Goal: Information Seeking & Learning: Learn about a topic

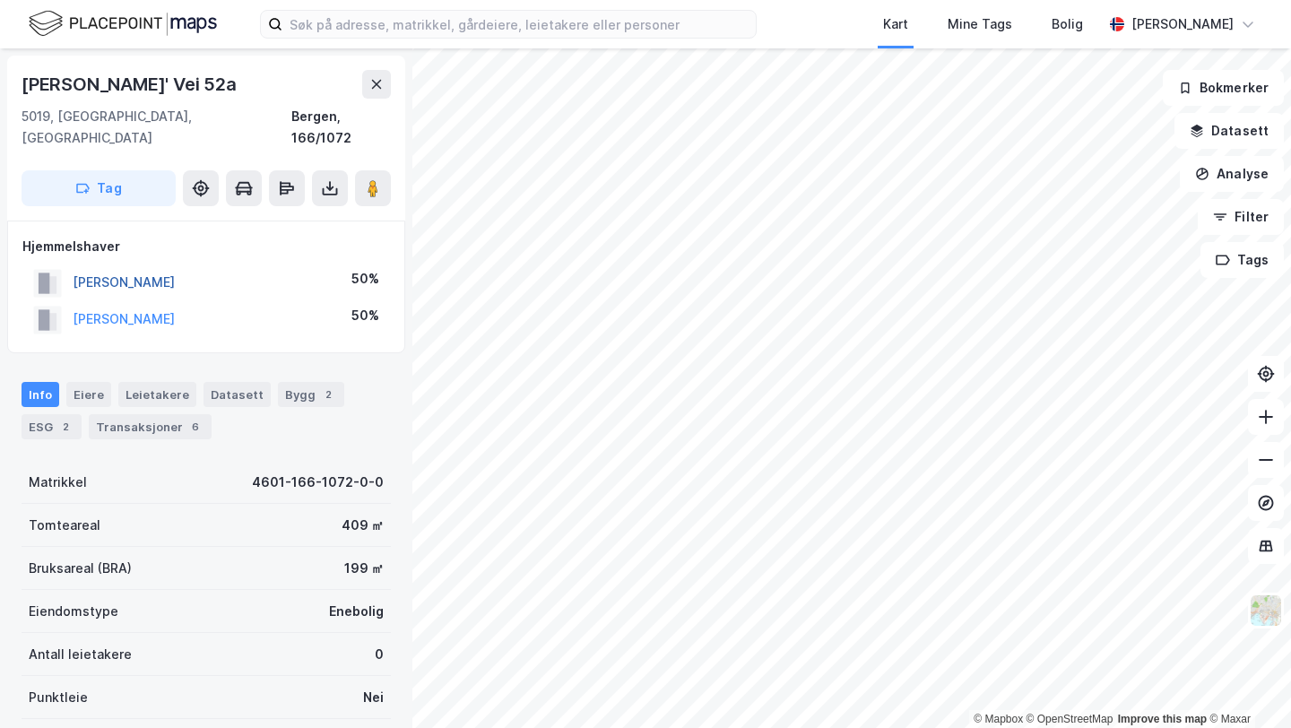
click at [0, 0] on button "BORGE LASSE" at bounding box center [0, 0] width 0 height 0
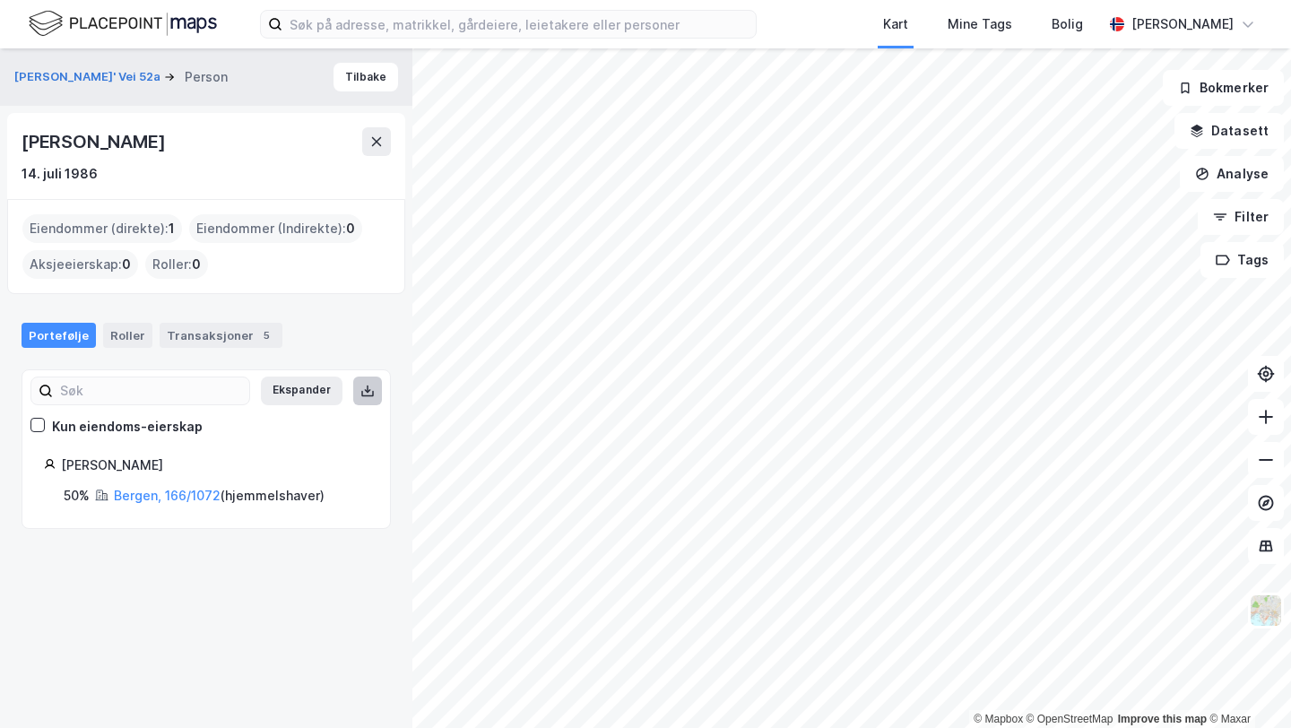
click at [357, 387] on button at bounding box center [367, 391] width 29 height 29
click at [121, 499] on link "Bergen, 166/1072" at bounding box center [167, 495] width 107 height 15
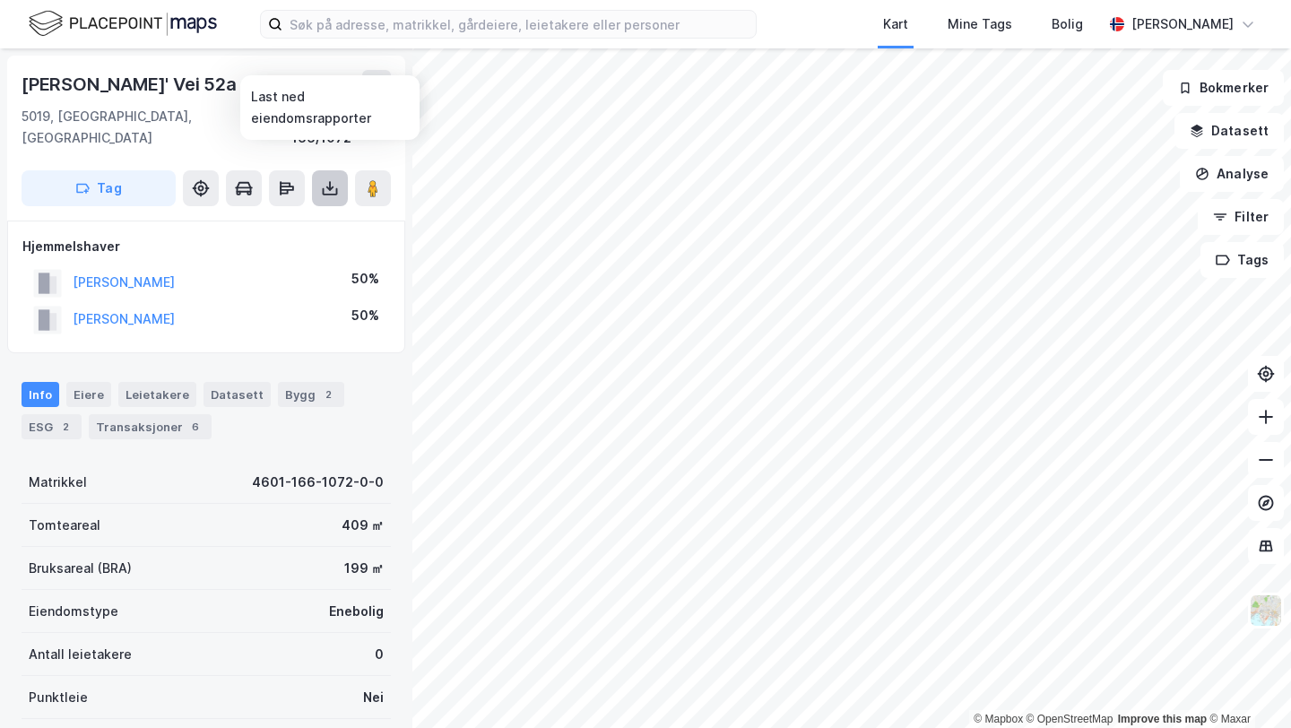
click at [337, 188] on icon at bounding box center [330, 191] width 15 height 7
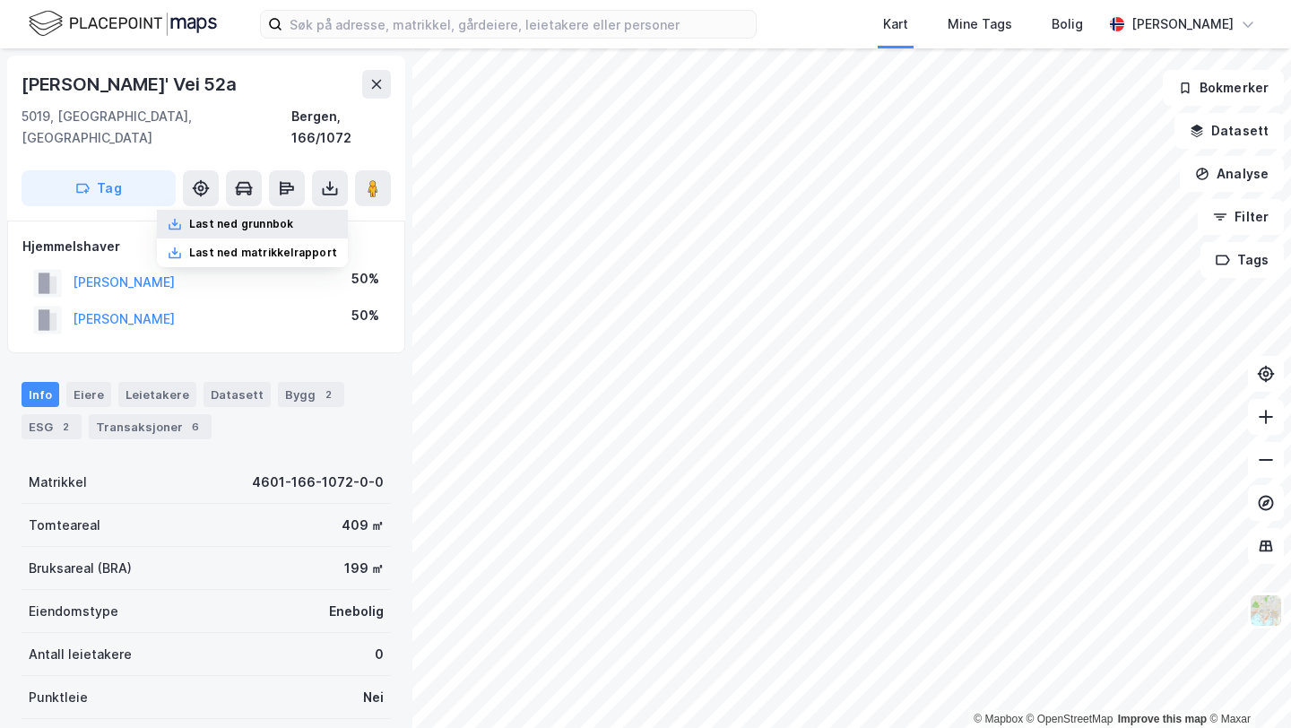
click at [279, 212] on div "Last ned grunnbok" at bounding box center [252, 224] width 191 height 29
click at [370, 75] on button at bounding box center [376, 84] width 29 height 29
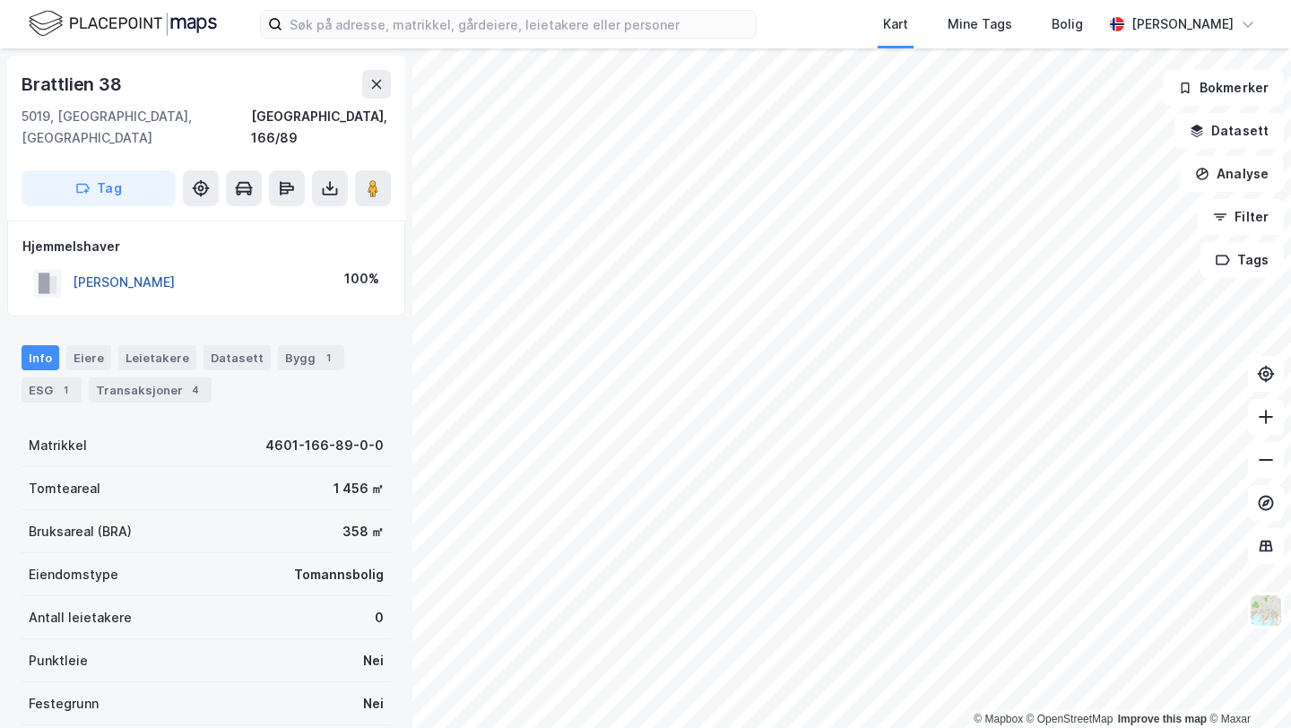
click at [0, 0] on button "WESENBERG DIDRIK" at bounding box center [0, 0] width 0 height 0
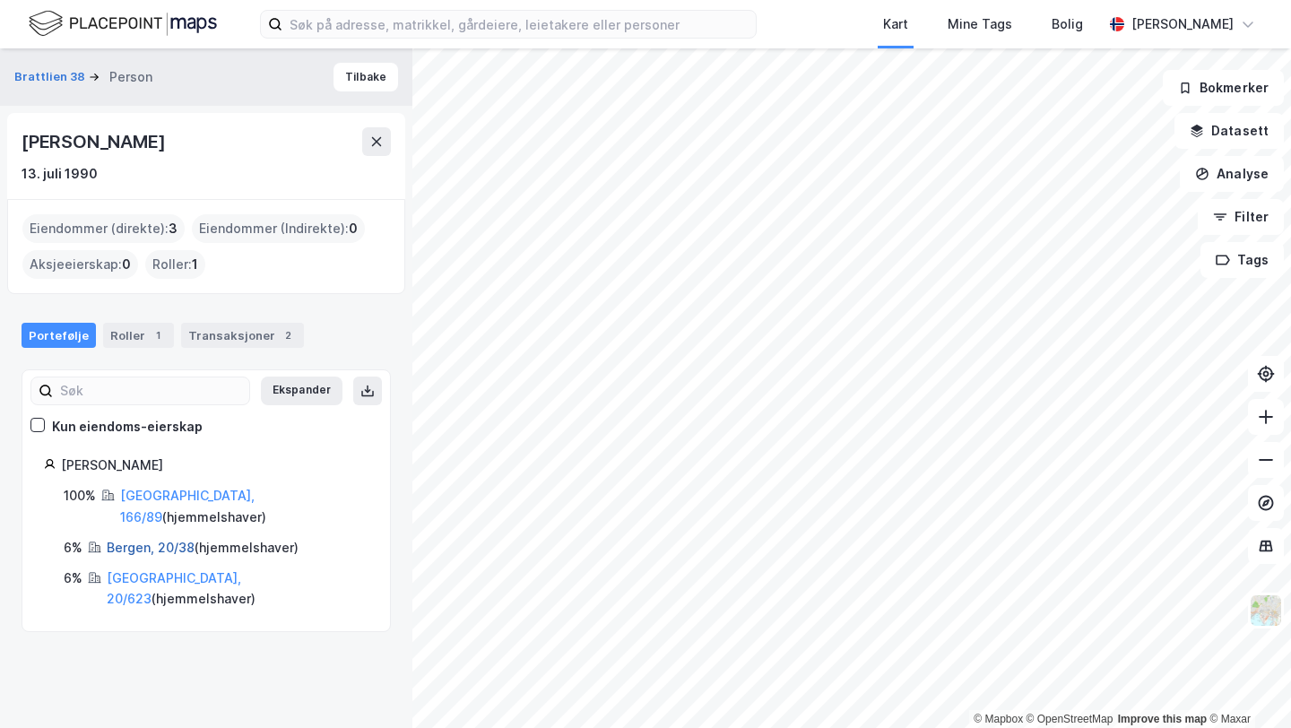
click at [137, 540] on link "Bergen, 20/38" at bounding box center [151, 547] width 88 height 15
click at [117, 134] on div "Didrik Wesenberg" at bounding box center [95, 141] width 147 height 29
click at [238, 323] on div "Transaksjoner 2" at bounding box center [242, 335] width 123 height 25
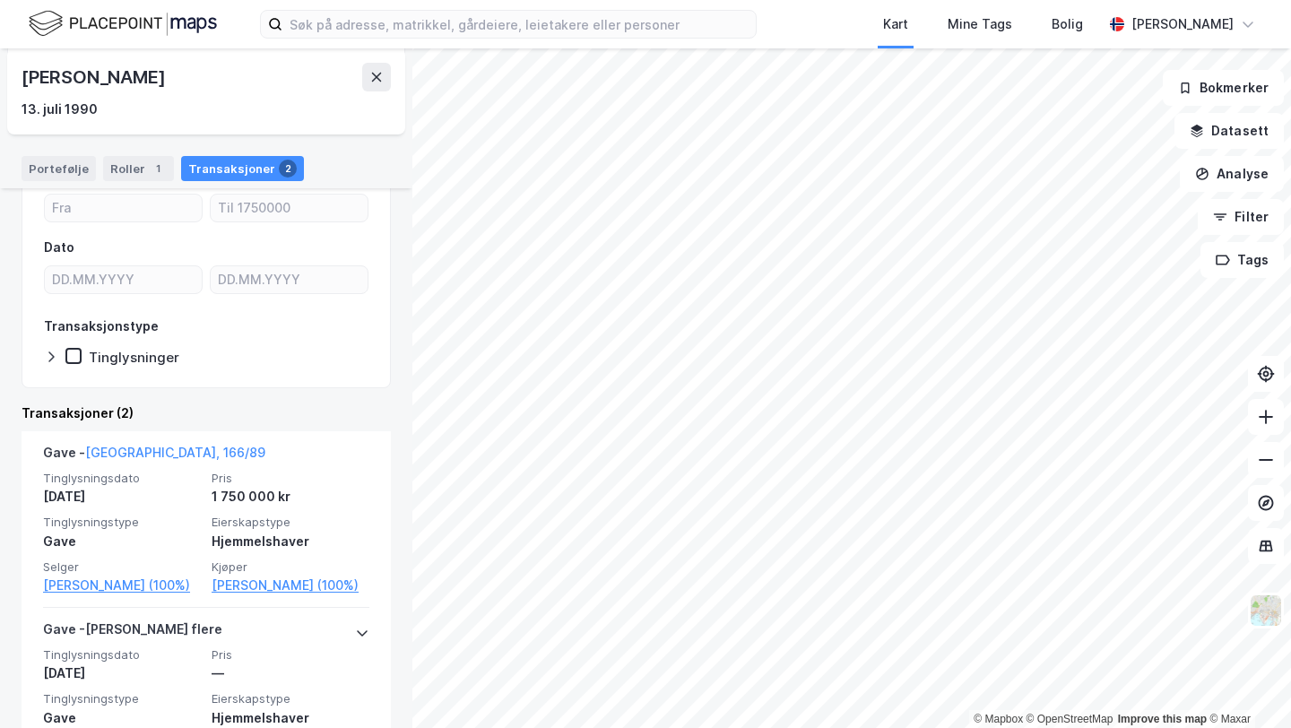
scroll to position [300, 0]
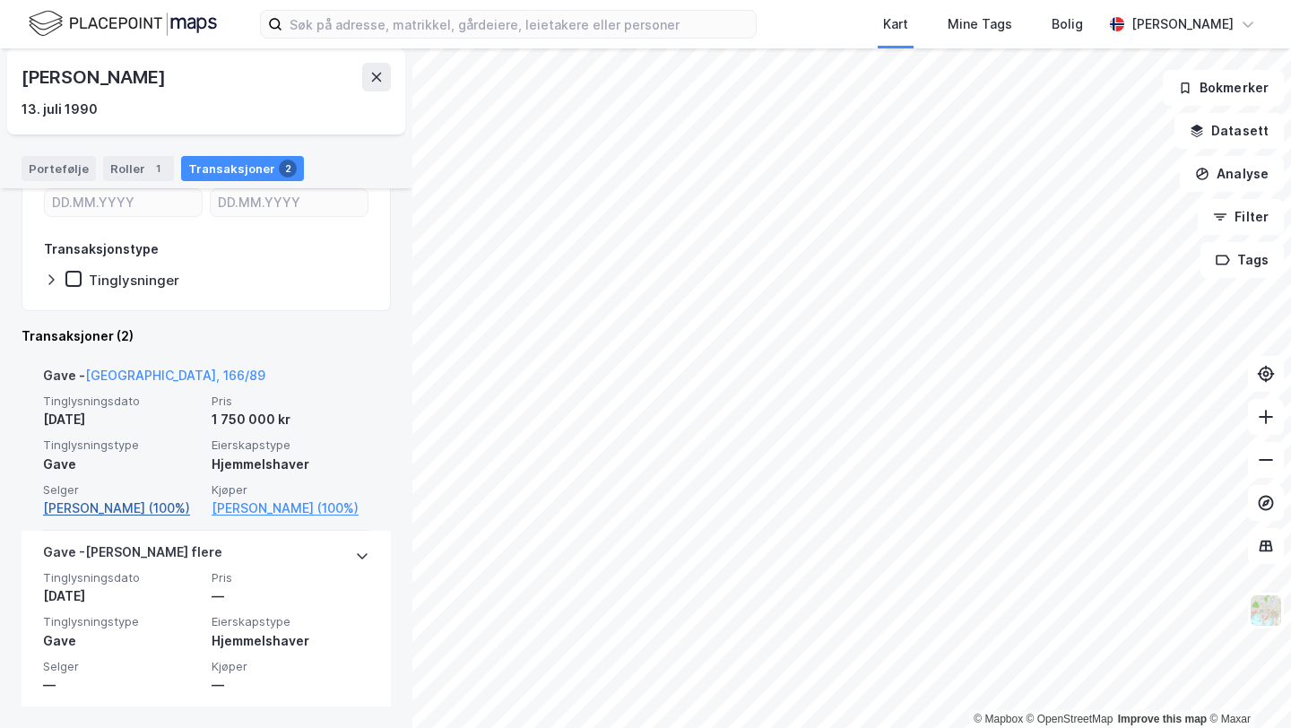
click at [141, 512] on link "Wesenberg Kjell (100%)" at bounding box center [122, 509] width 158 height 22
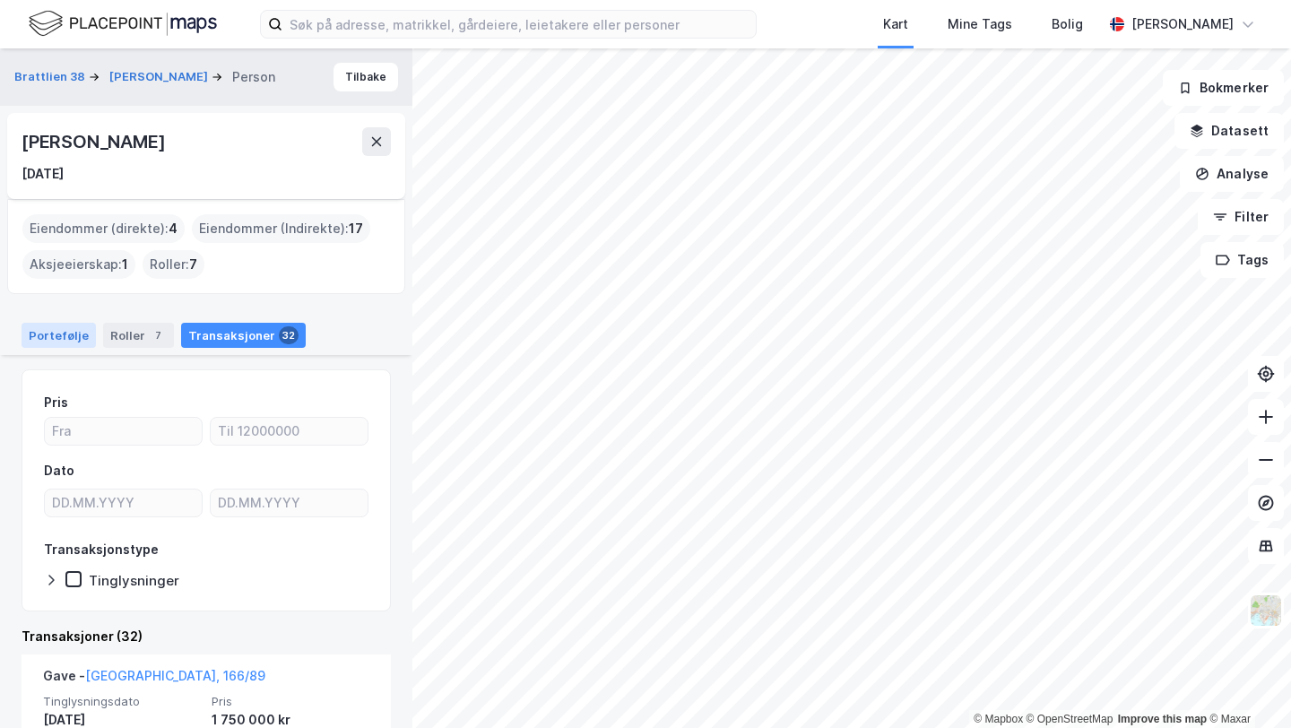
click at [66, 338] on div "Portefølje" at bounding box center [59, 335] width 74 height 25
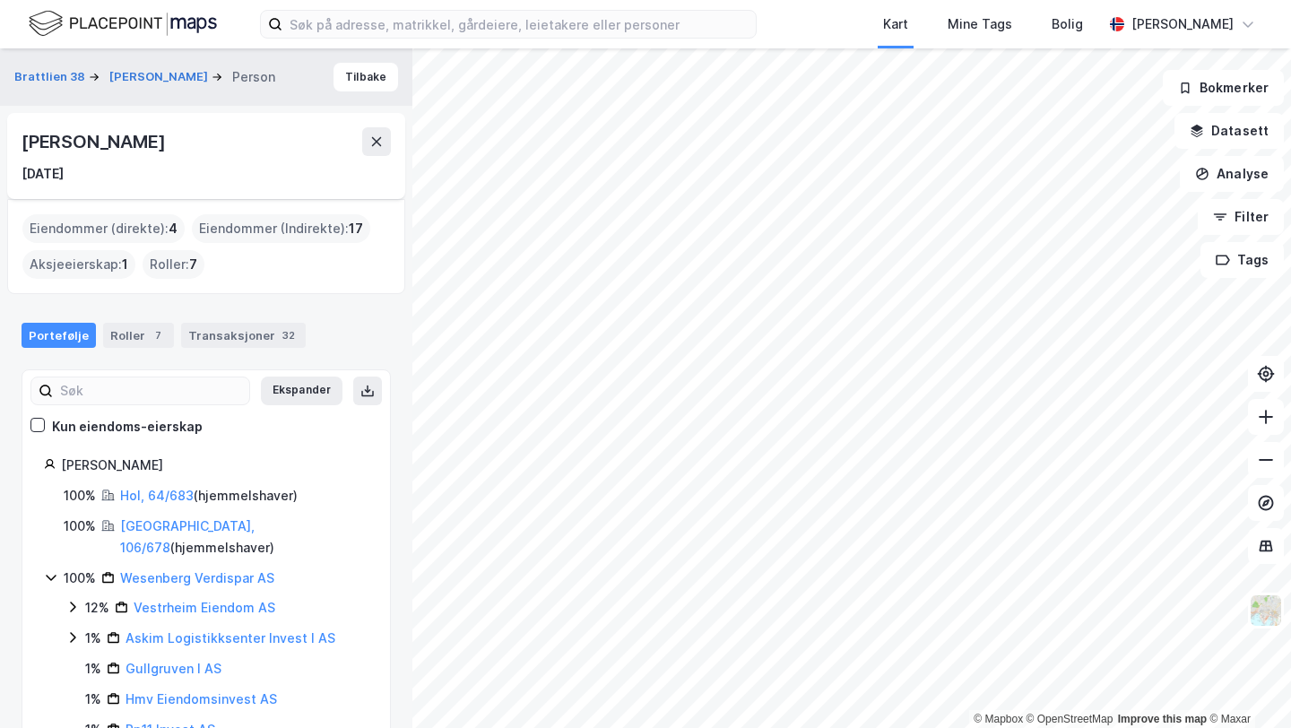
scroll to position [126, 0]
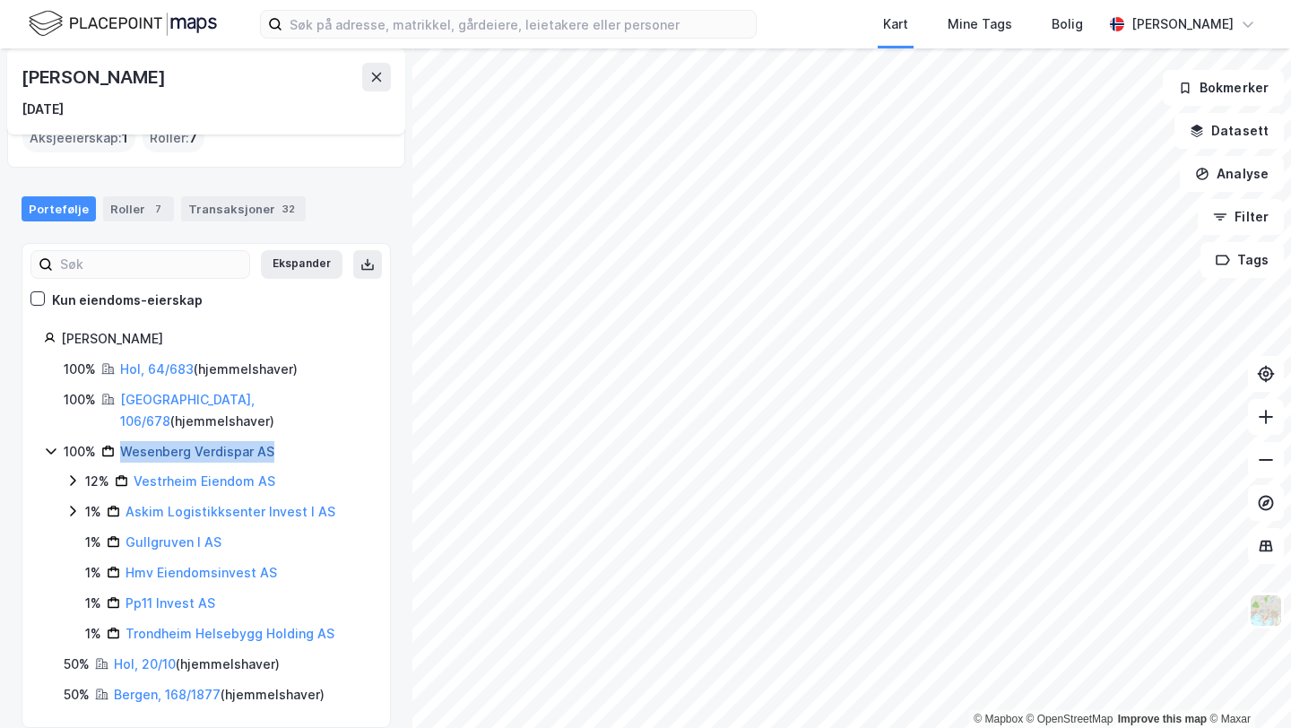
drag, startPoint x: 381, startPoint y: 435, endPoint x: 120, endPoint y: 431, distance: 260.9
click at [120, 431] on div "Wesenberg Kjell 100% Hol, 64/683 ( hjemmelshaver ) 100% Bergen, 106/678 ( hjemm…" at bounding box center [206, 516] width 368 height 377
click at [105, 205] on div "Roller 7" at bounding box center [138, 208] width 71 height 25
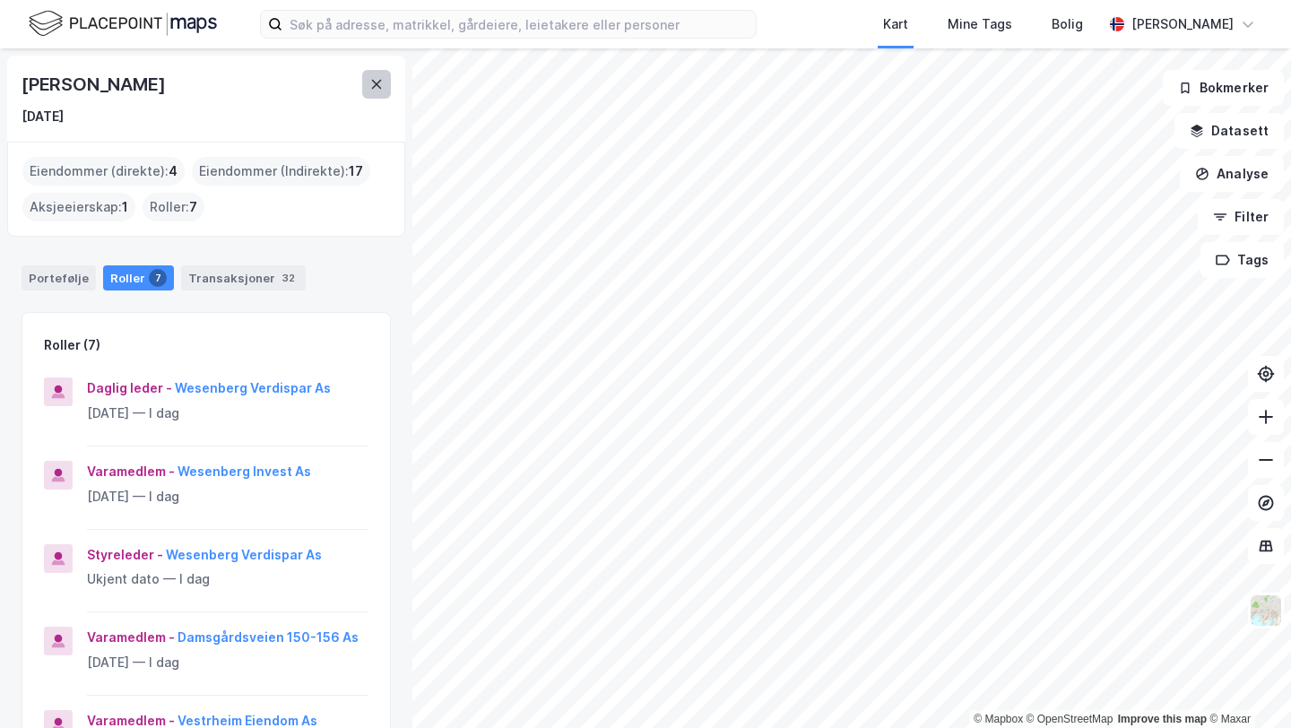
click at [369, 88] on icon at bounding box center [376, 84] width 14 height 14
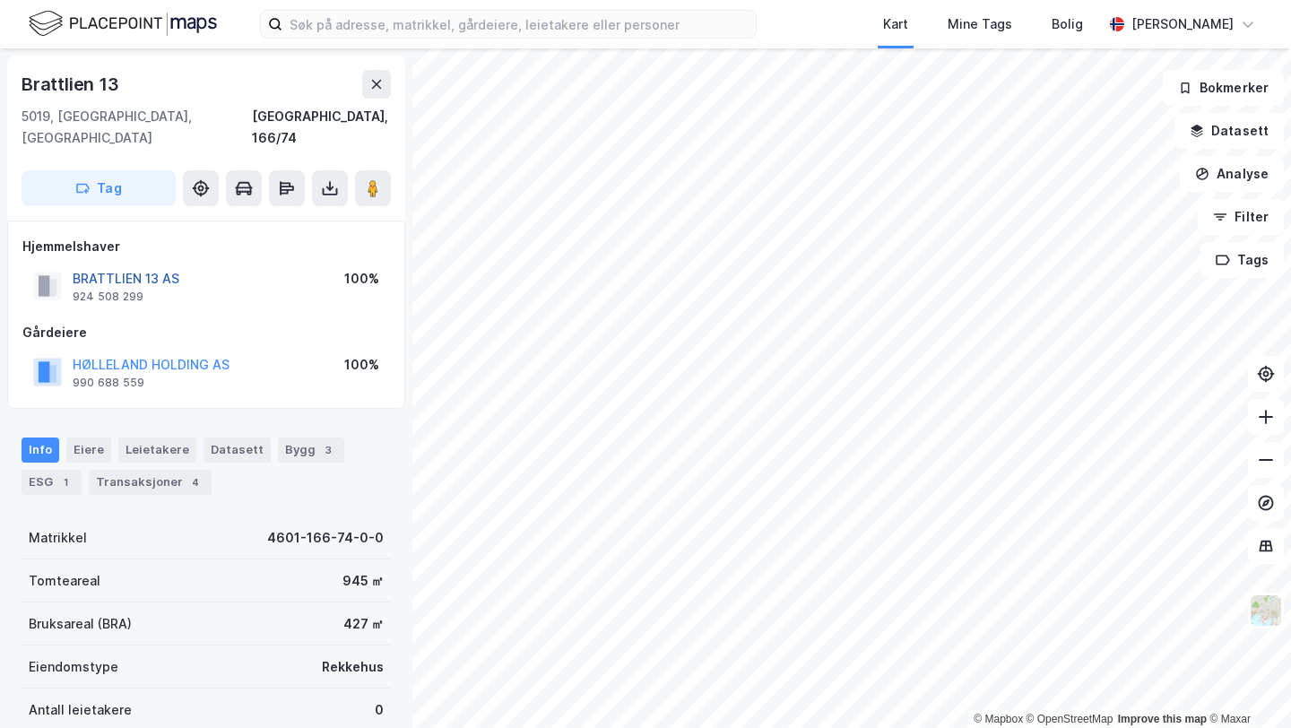
click at [0, 0] on button "BRATTLIEN 13 AS" at bounding box center [0, 0] width 0 height 0
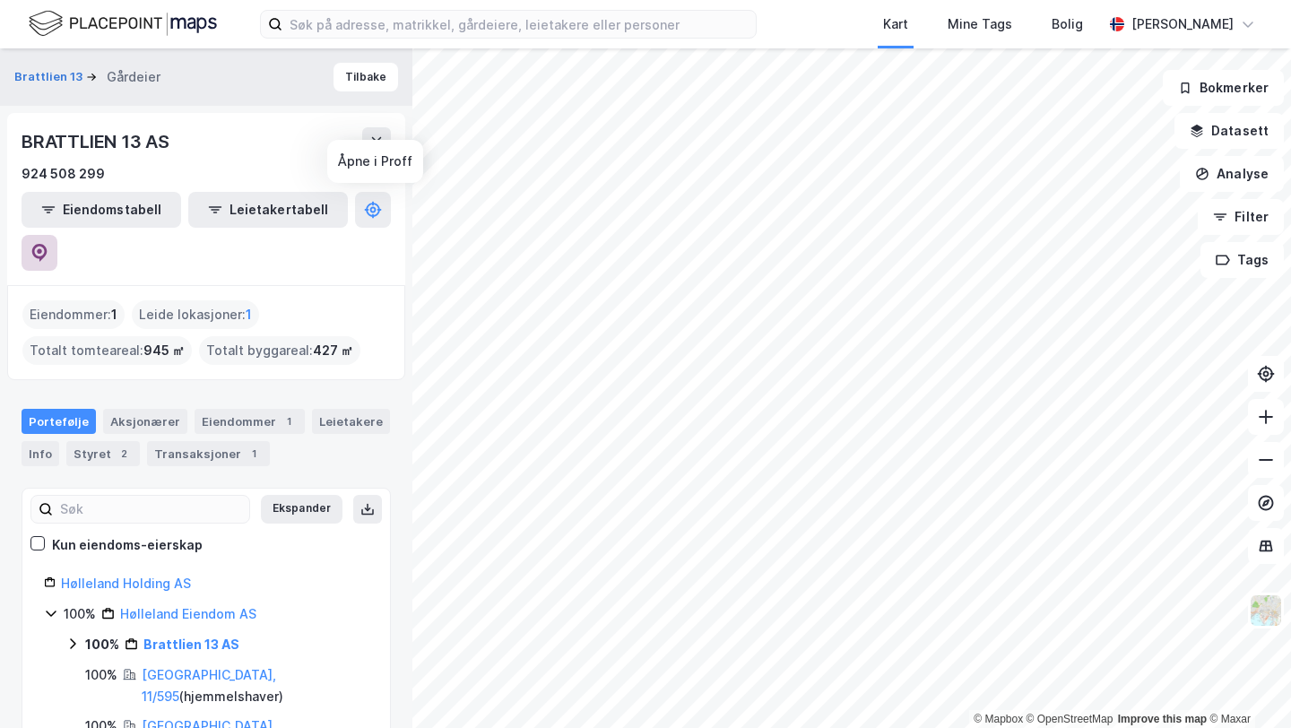
click at [48, 244] on icon at bounding box center [39, 253] width 15 height 18
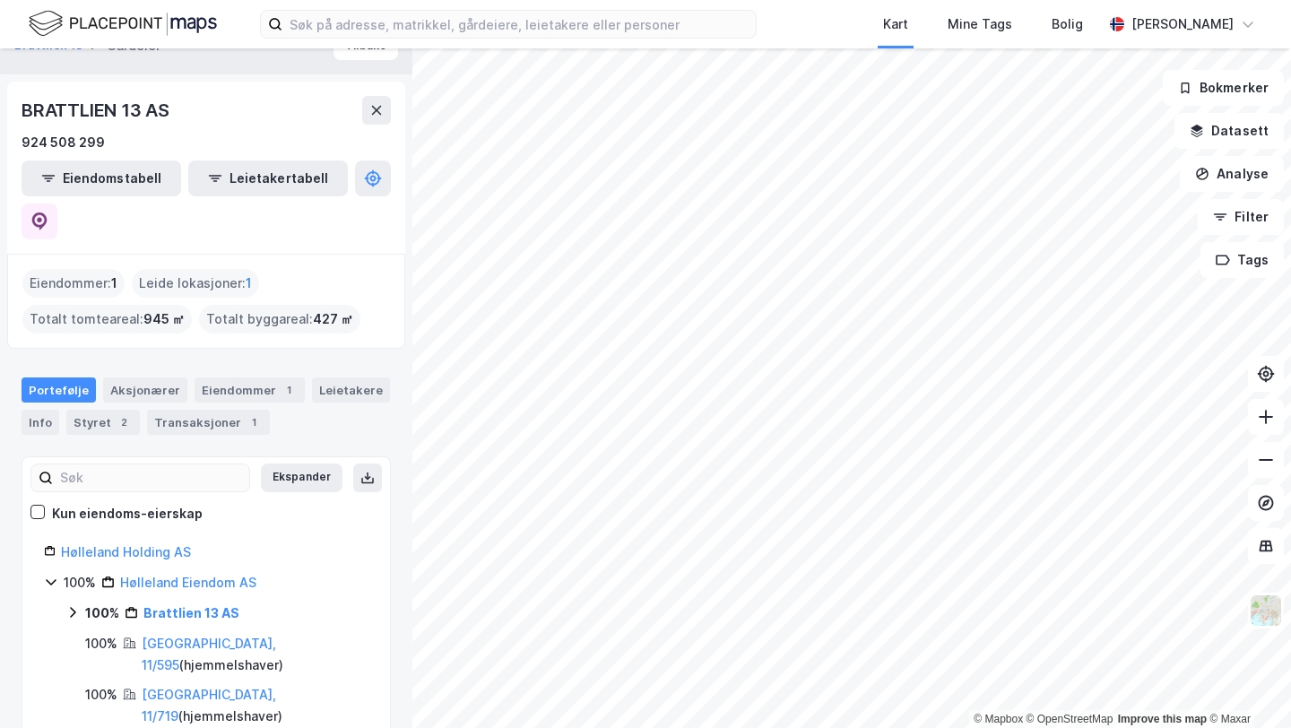
scroll to position [56, 0]
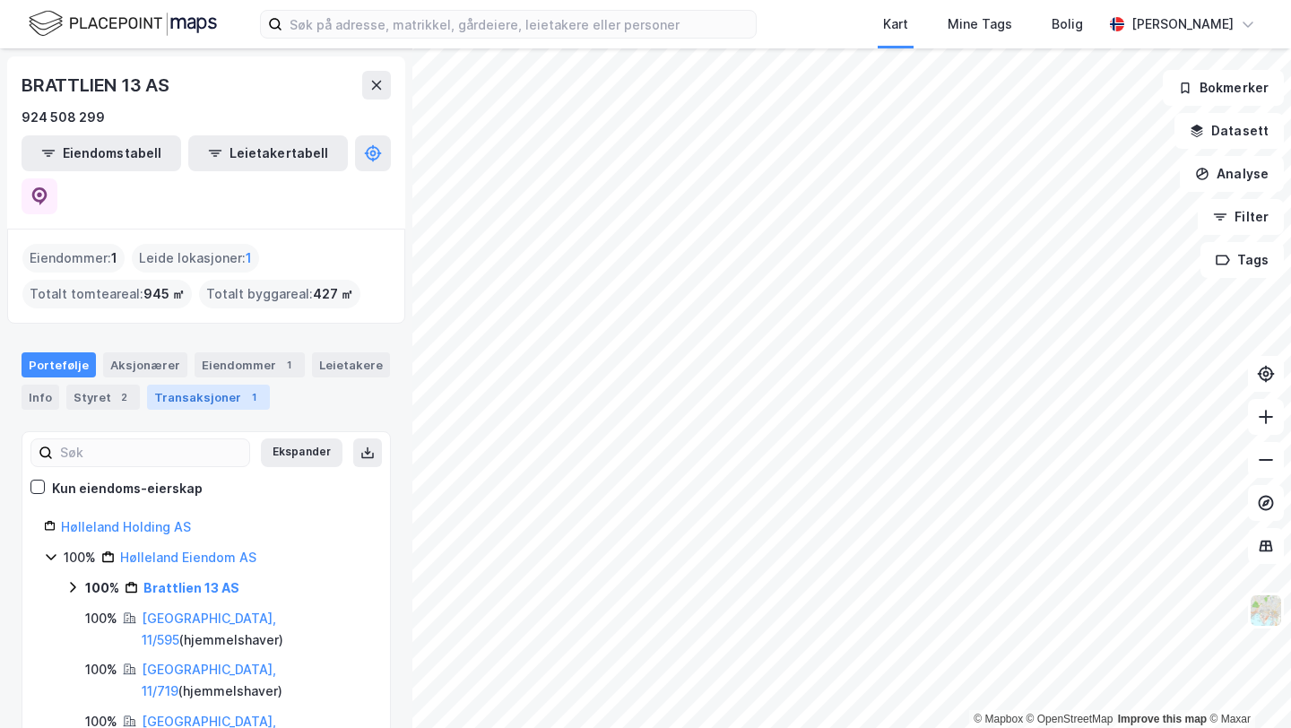
click at [203, 385] on div "Transaksjoner 1" at bounding box center [208, 397] width 123 height 25
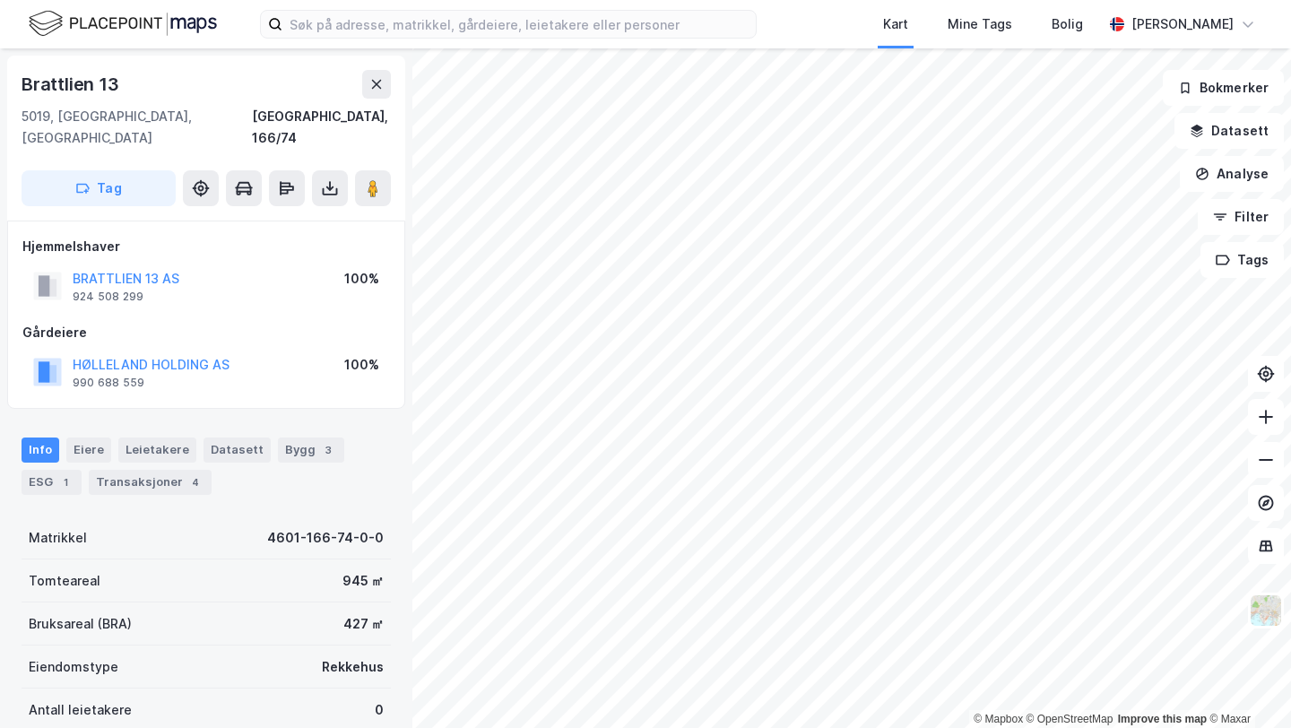
scroll to position [3, 0]
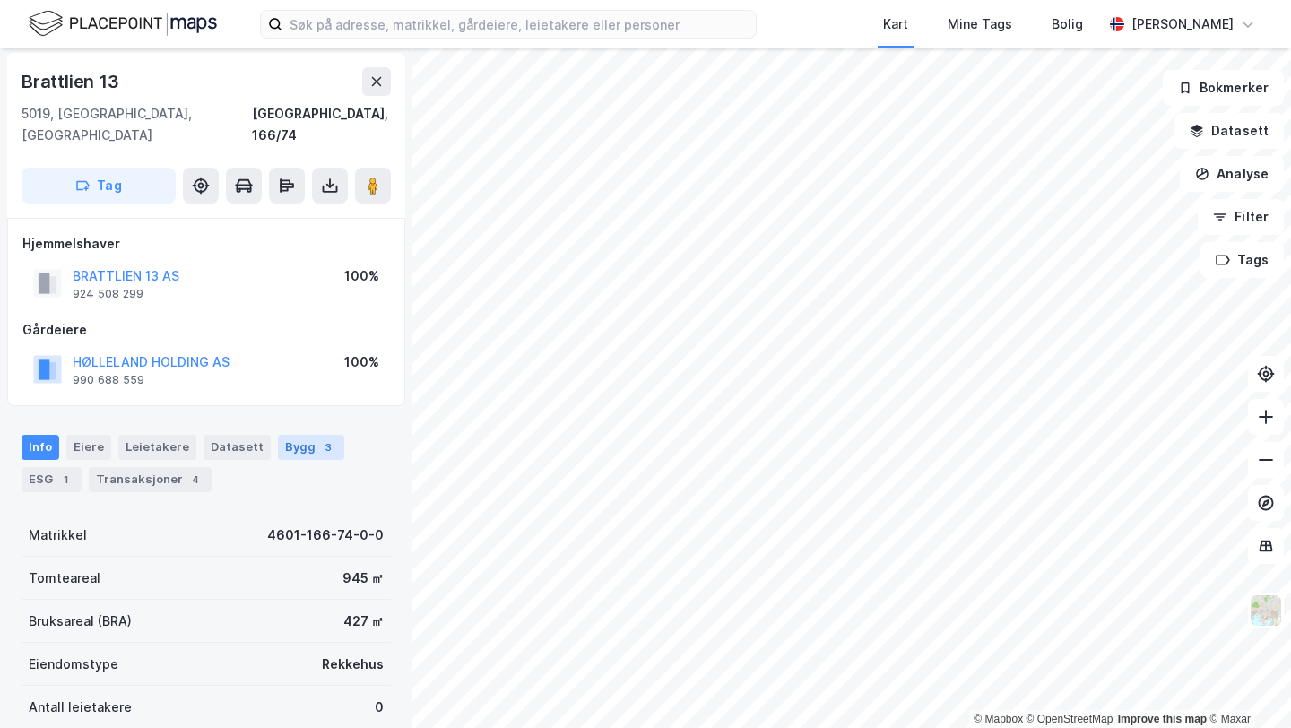
click at [278, 436] on div "Bygg 3" at bounding box center [311, 447] width 66 height 25
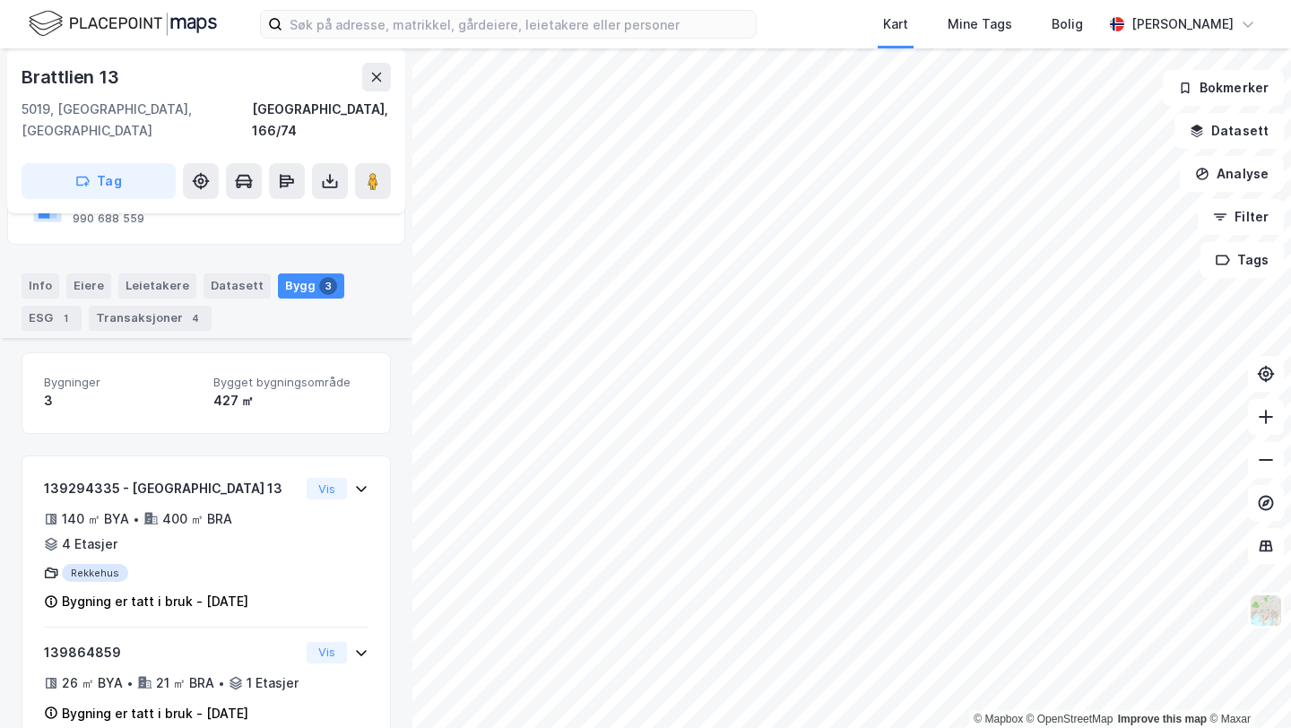
scroll to position [294, 0]
